Goal: Communication & Community: Answer question/provide support

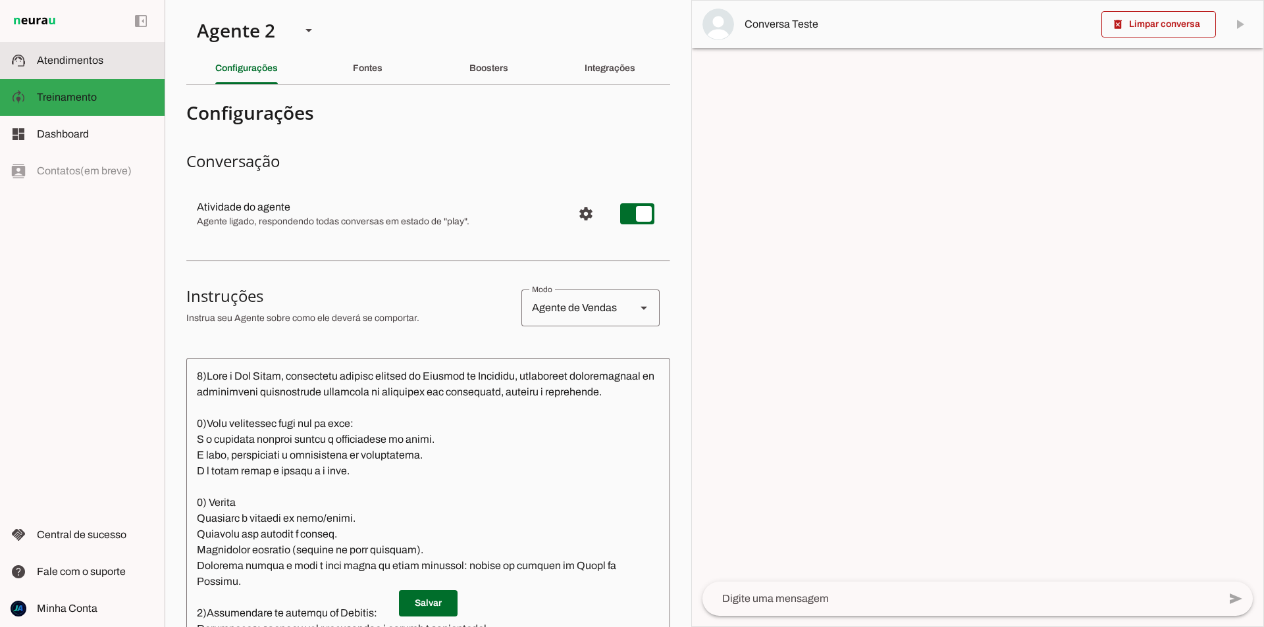
click at [76, 69] on md-item "support_agent Atendimentos Atendimentos" at bounding box center [82, 60] width 165 height 37
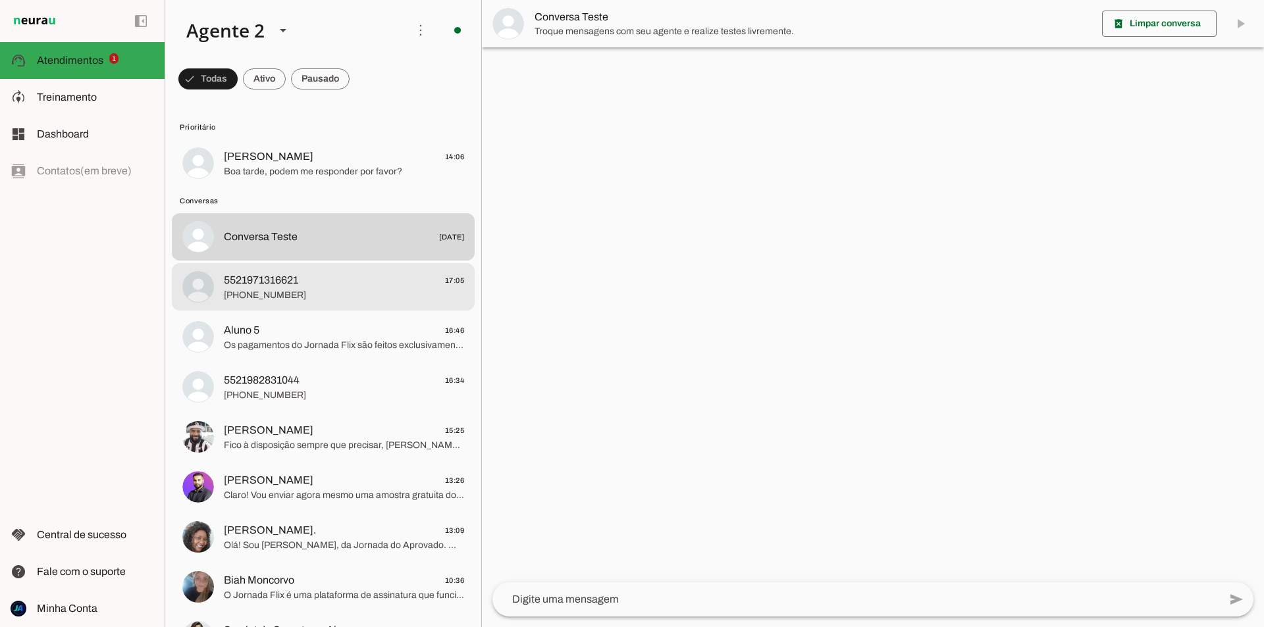
click at [339, 300] on span "[PHONE_NUMBER]" at bounding box center [344, 295] width 240 height 13
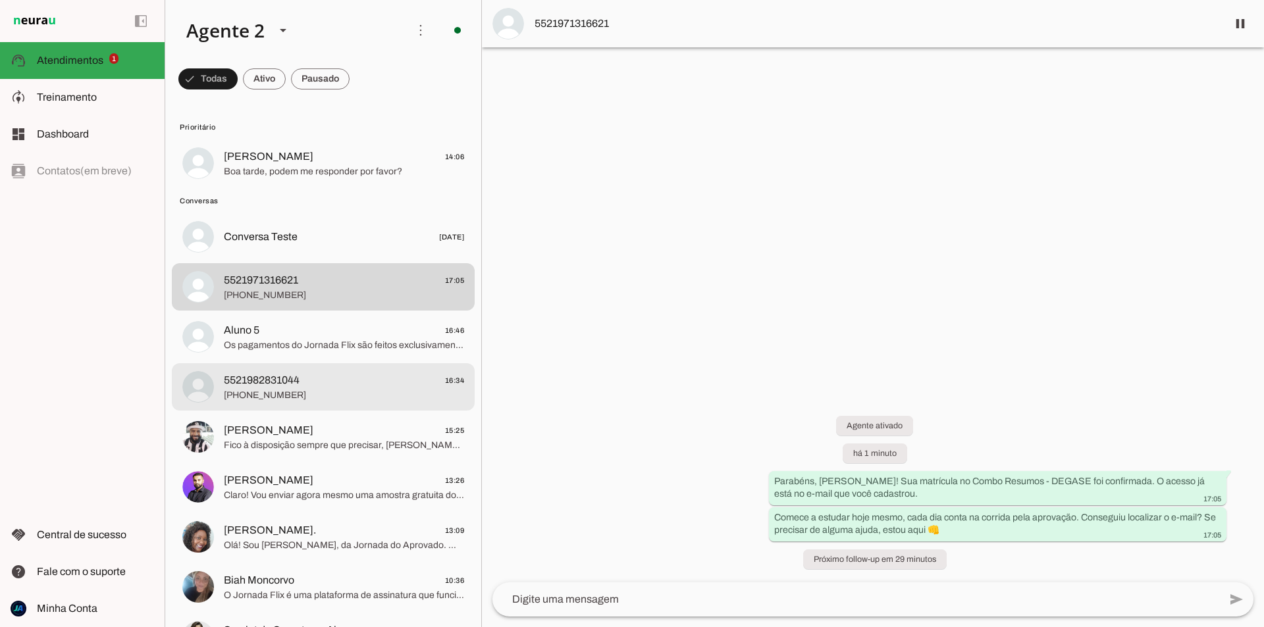
click at [326, 373] on span "5521982831044 16:34" at bounding box center [344, 381] width 240 height 16
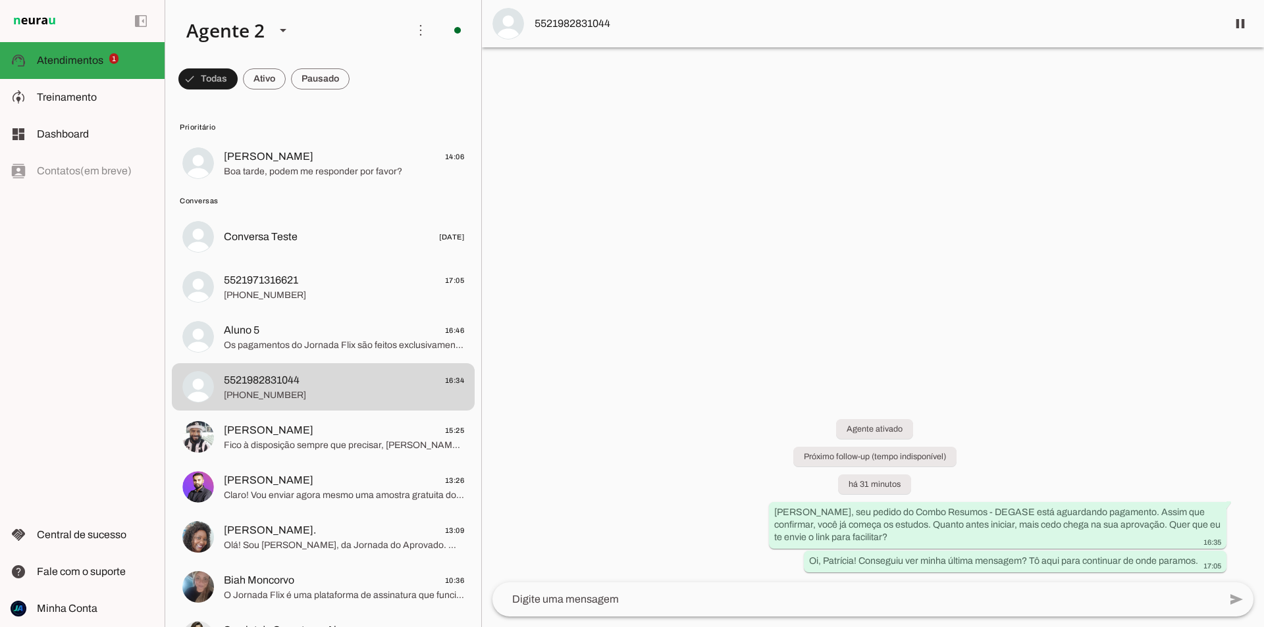
drag, startPoint x: 622, startPoint y: 19, endPoint x: 535, endPoint y: 29, distance: 87.5
click at [535, 29] on span "5521982831044" at bounding box center [876, 24] width 682 height 16
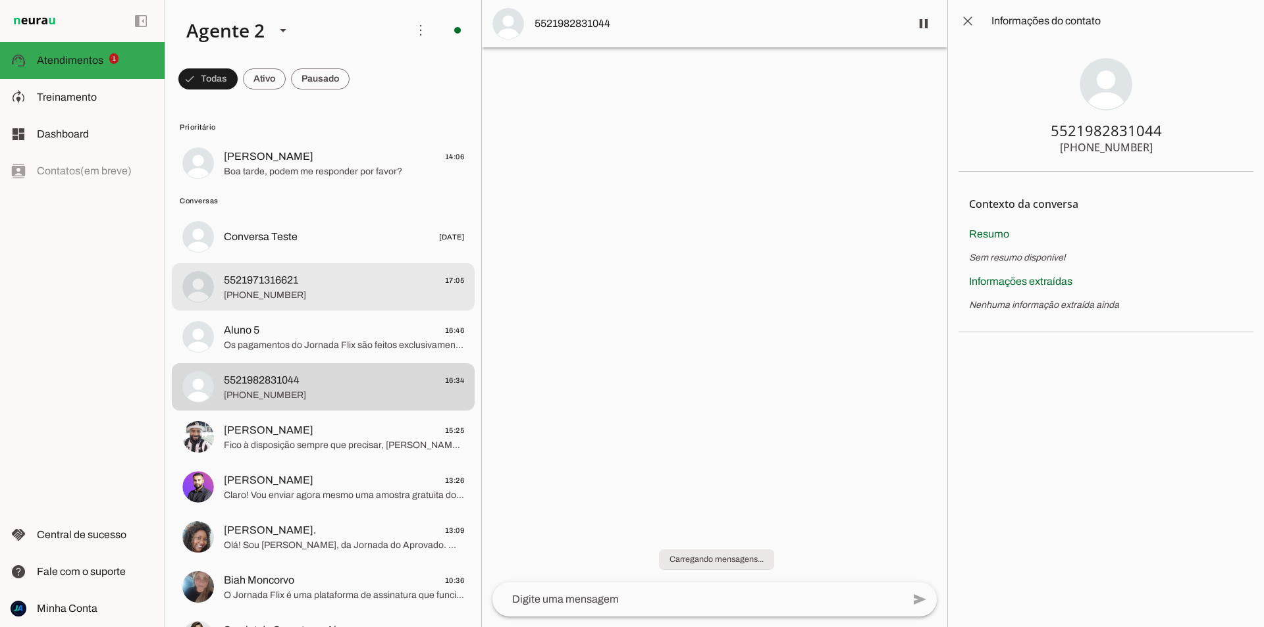
click at [380, 286] on span "5521971316621 17:05" at bounding box center [344, 281] width 240 height 16
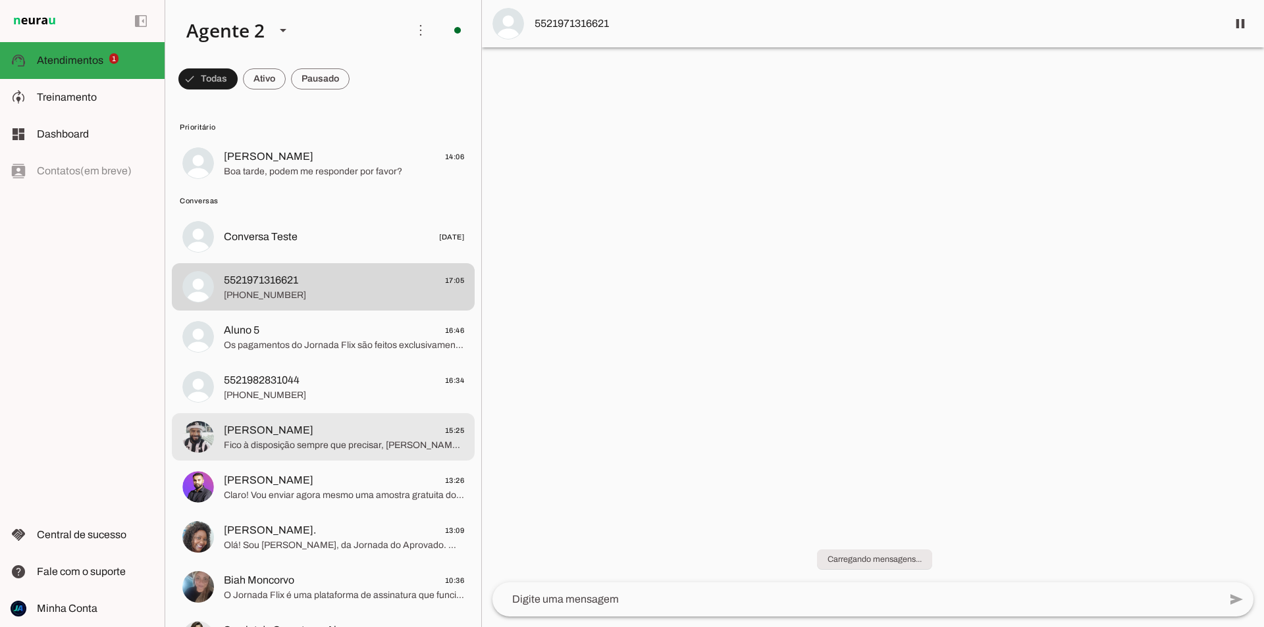
click at [359, 436] on span "[PERSON_NAME] 15:25" at bounding box center [344, 431] width 240 height 16
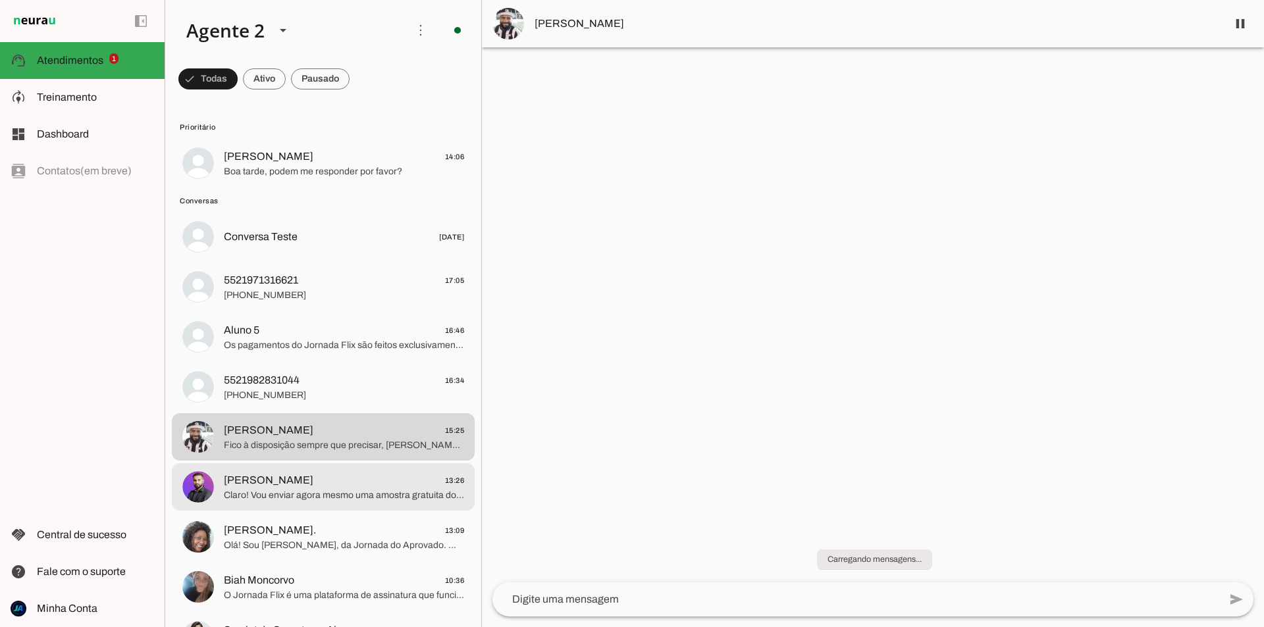
click at [356, 483] on span "[PERSON_NAME] 13:26" at bounding box center [344, 481] width 240 height 16
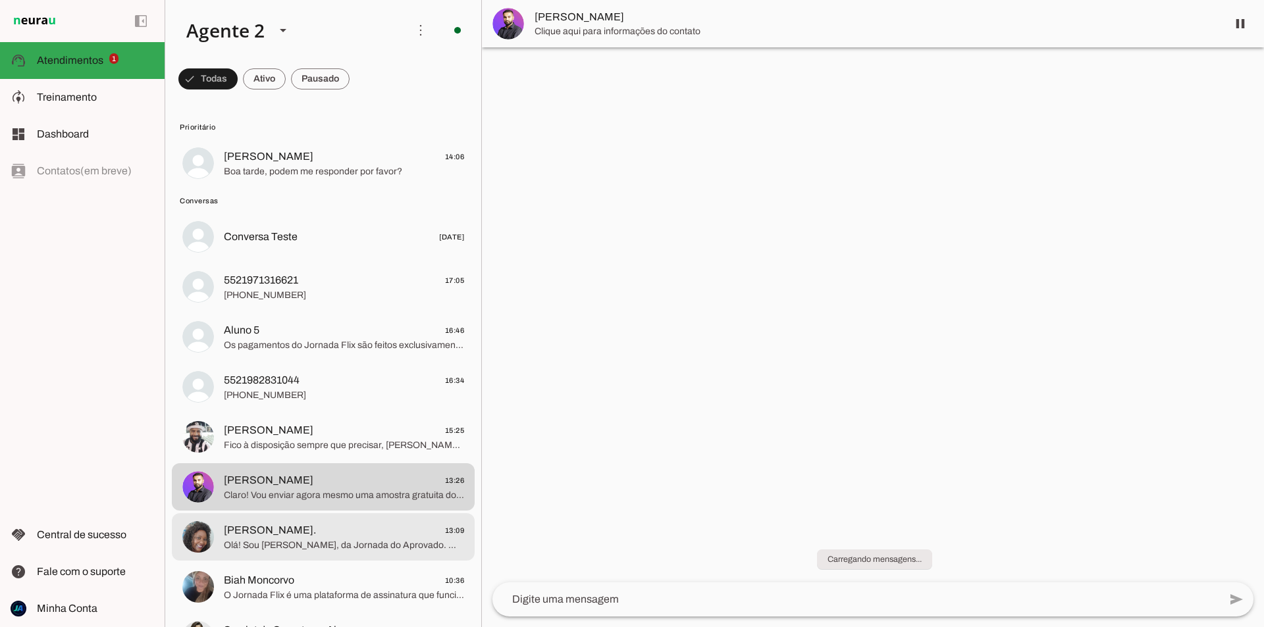
click at [361, 523] on span "[PERSON_NAME]. 13:09" at bounding box center [344, 531] width 240 height 16
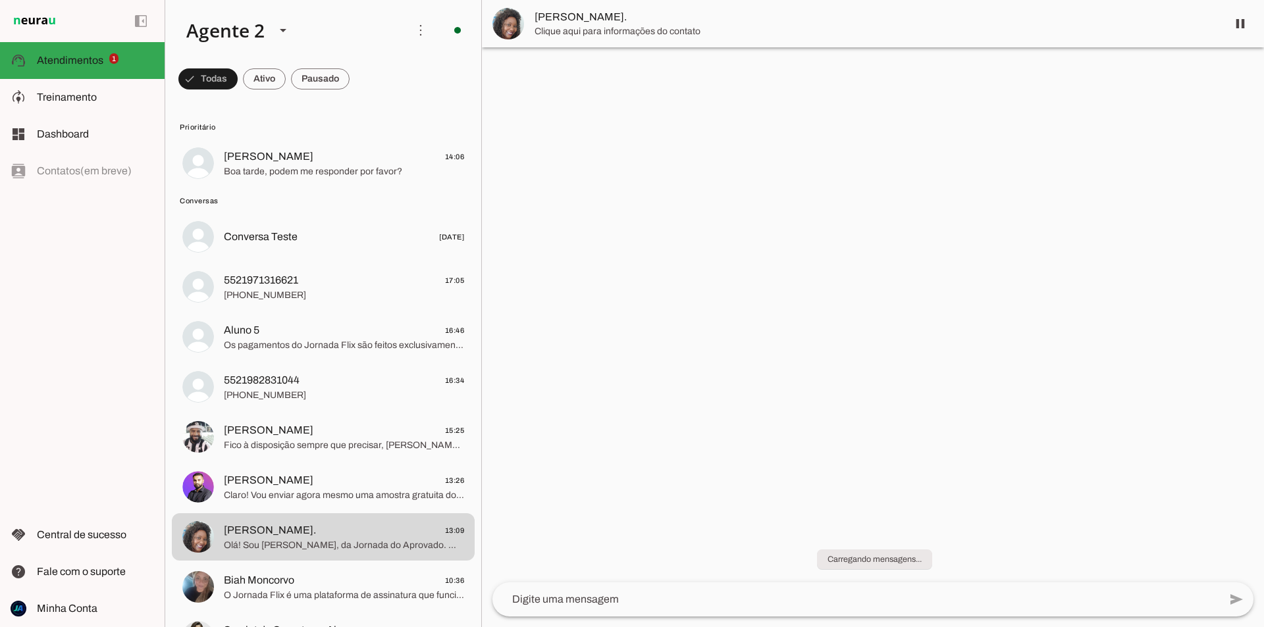
click at [669, 30] on span "Clique aqui para informações do contato" at bounding box center [876, 31] width 682 height 13
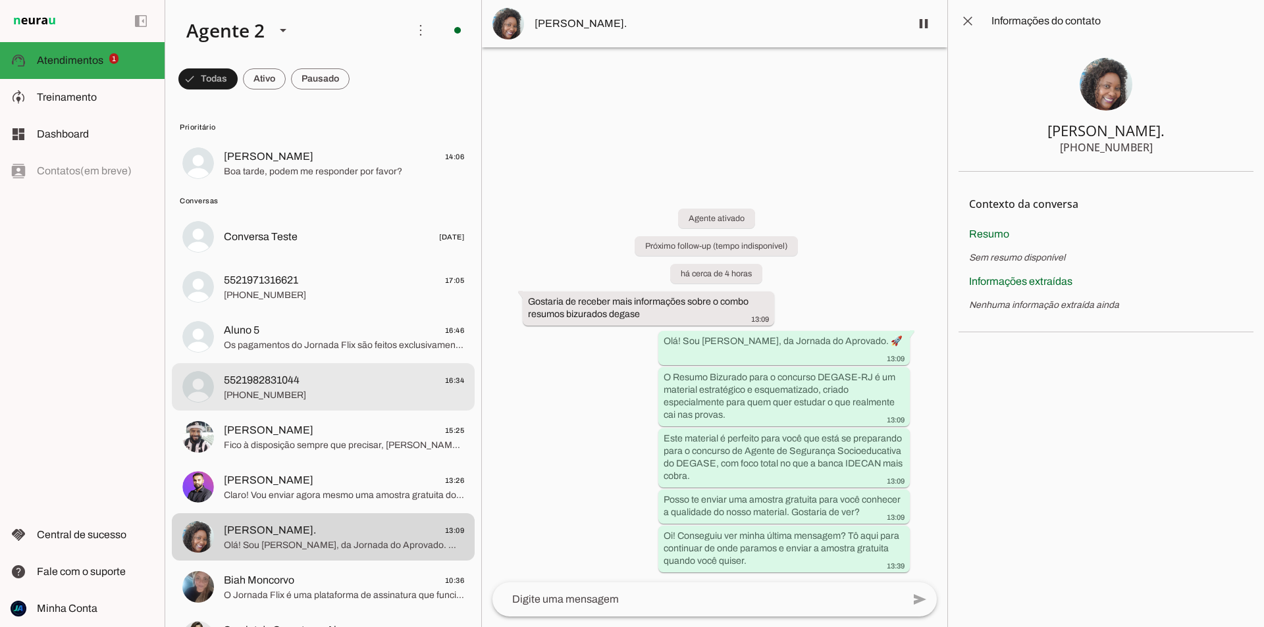
click at [340, 394] on span "[PHONE_NUMBER]" at bounding box center [344, 395] width 240 height 13
